Goal: Task Accomplishment & Management: Manage account settings

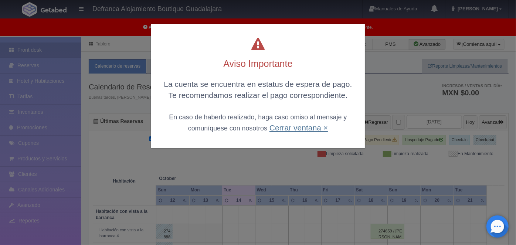
click at [300, 131] on link "Cerrar ventana ×" at bounding box center [299, 128] width 58 height 9
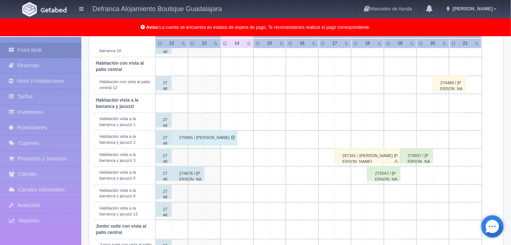
scroll to position [243, 0]
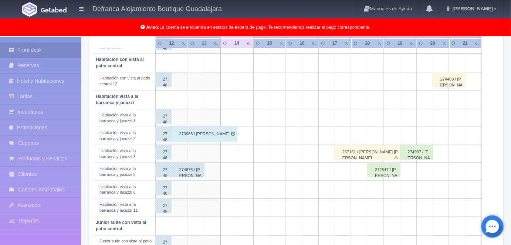
click at [208, 132] on div "270965 / [PERSON_NAME]" at bounding box center [205, 134] width 66 height 15
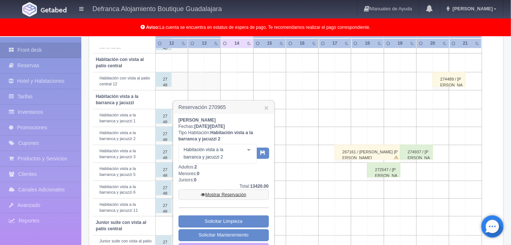
click at [224, 194] on link "Mostrar Reservación" at bounding box center [224, 195] width 90 height 10
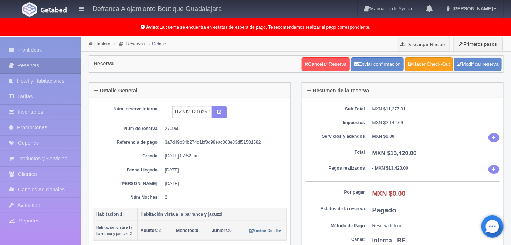
click at [432, 68] on link "Hacer Check-Out" at bounding box center [429, 64] width 48 height 14
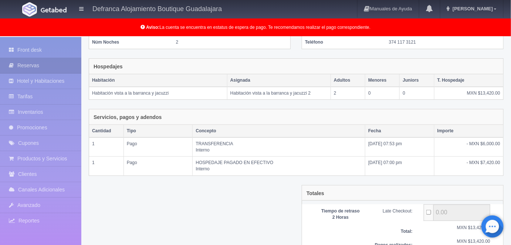
scroll to position [145, 0]
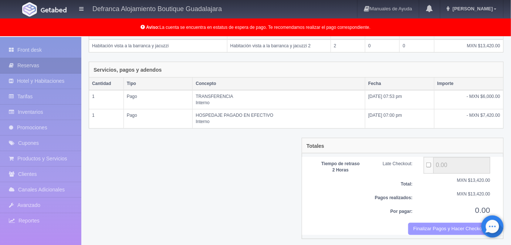
click at [423, 223] on button "Finalizar Pagos y Hacer Checkout" at bounding box center [449, 229] width 82 height 12
